Goal: Information Seeking & Learning: Find specific fact

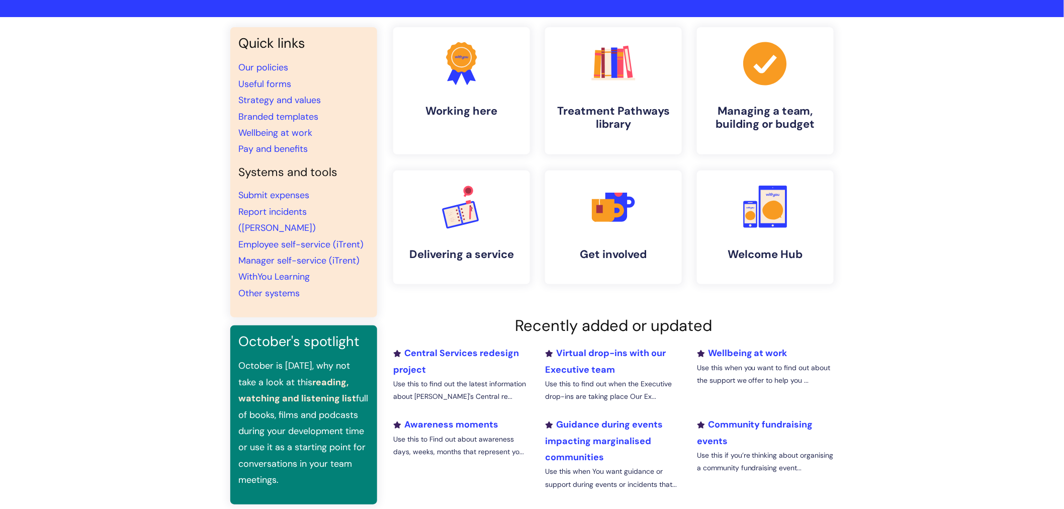
scroll to position [167, 0]
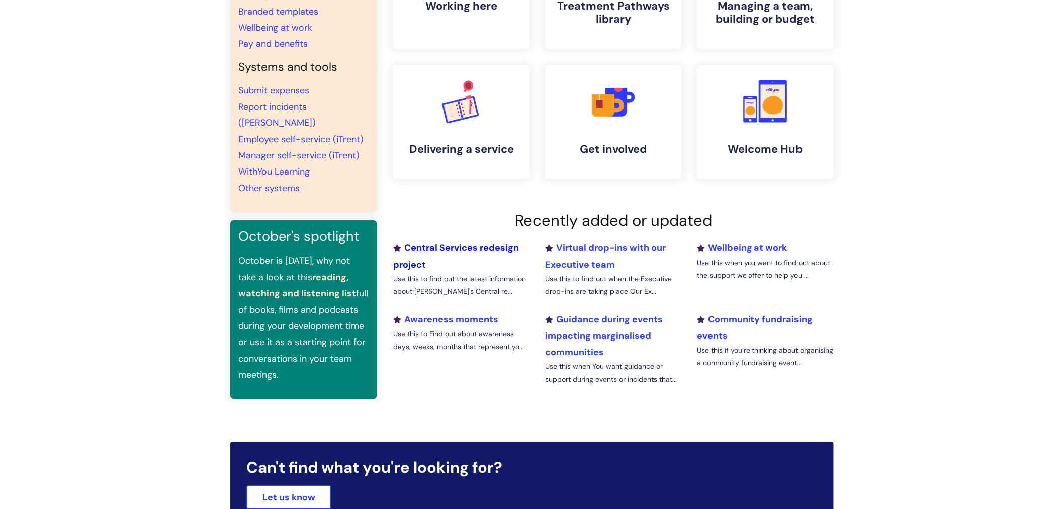
click at [468, 247] on link "Central Services redesign project" at bounding box center [456, 256] width 126 height 28
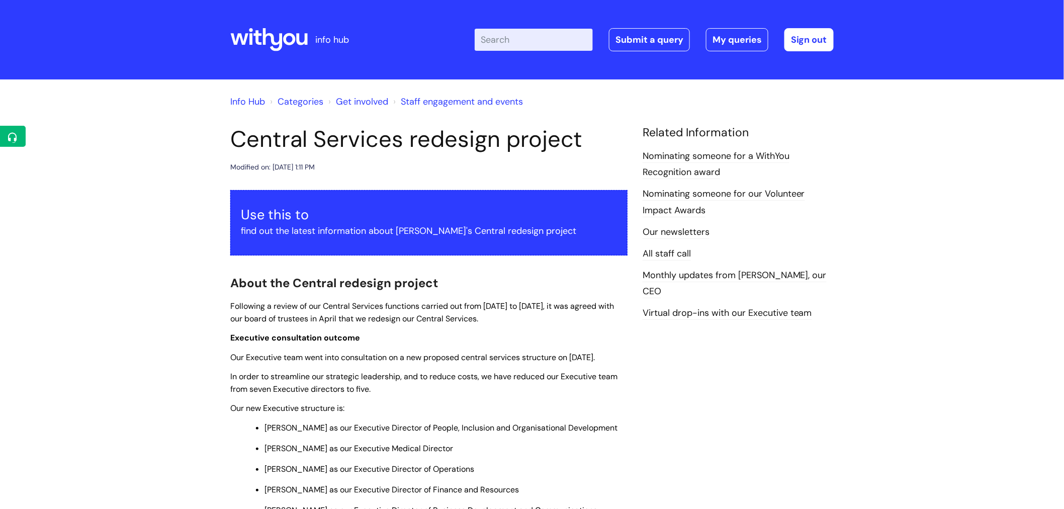
click at [302, 44] on icon at bounding box center [301, 39] width 11 height 12
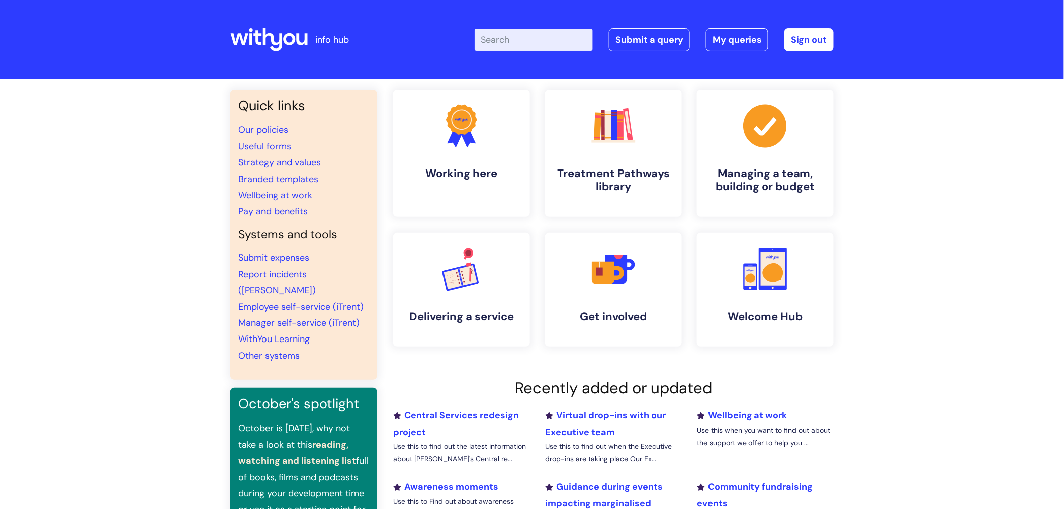
click at [557, 27] on div "Enter your search term here... Search Submit a query My queries Welcome Hannah …" at bounding box center [607, 39] width 454 height 59
click at [544, 30] on input "Enter your search term here..." at bounding box center [534, 40] width 118 height 22
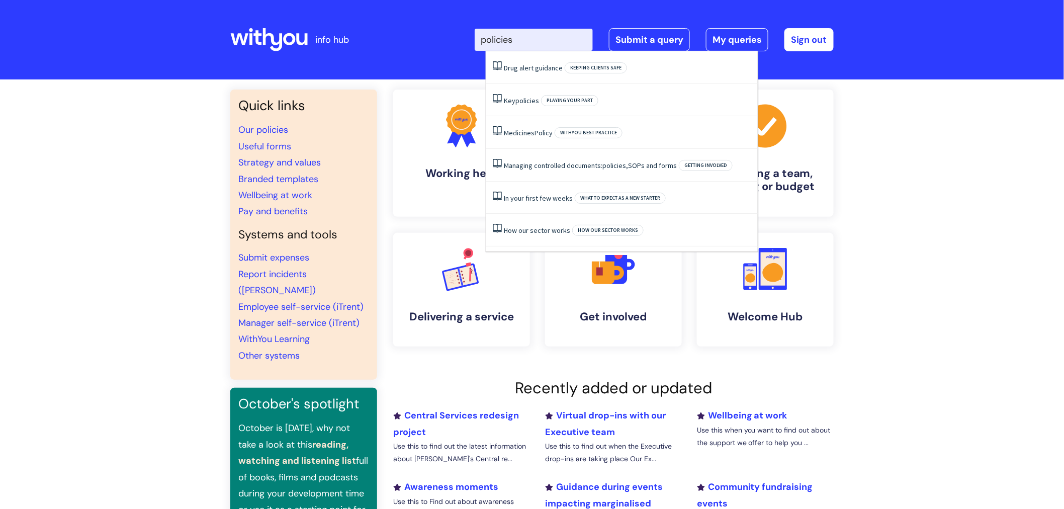
type input "policies"
click button "Search" at bounding box center [0, 0] width 0 height 0
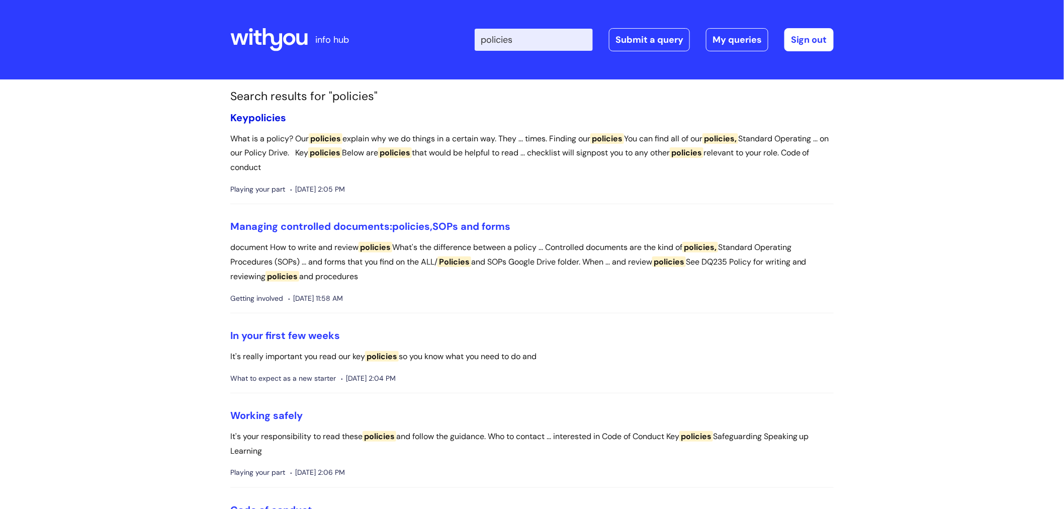
click at [265, 112] on span "policies" at bounding box center [267, 117] width 38 height 13
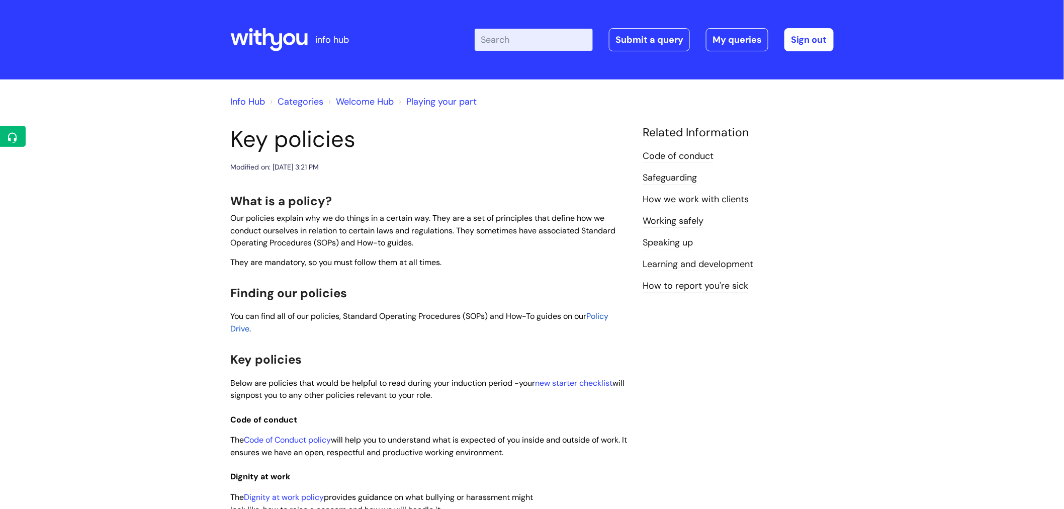
click at [606, 315] on span "Policy Drive" at bounding box center [419, 322] width 378 height 23
